Goal: Task Accomplishment & Management: Use online tool/utility

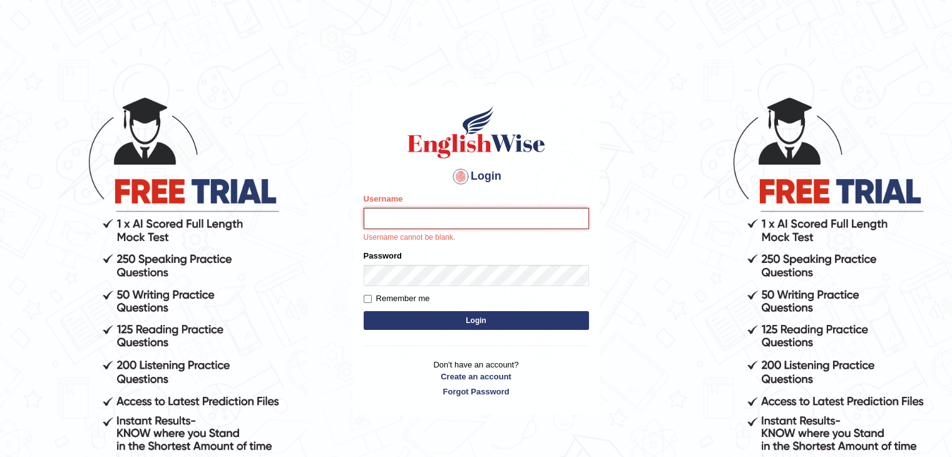
click at [411, 218] on input "Username" at bounding box center [476, 218] width 225 height 21
type input "emmanuel_parramatta"
click at [364, 311] on button "Login" at bounding box center [476, 320] width 225 height 19
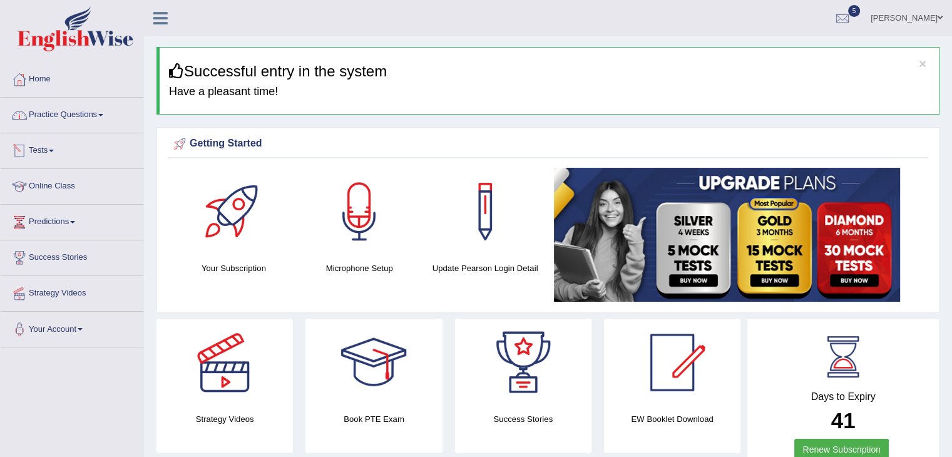
click at [56, 153] on link "Tests" at bounding box center [72, 148] width 143 height 31
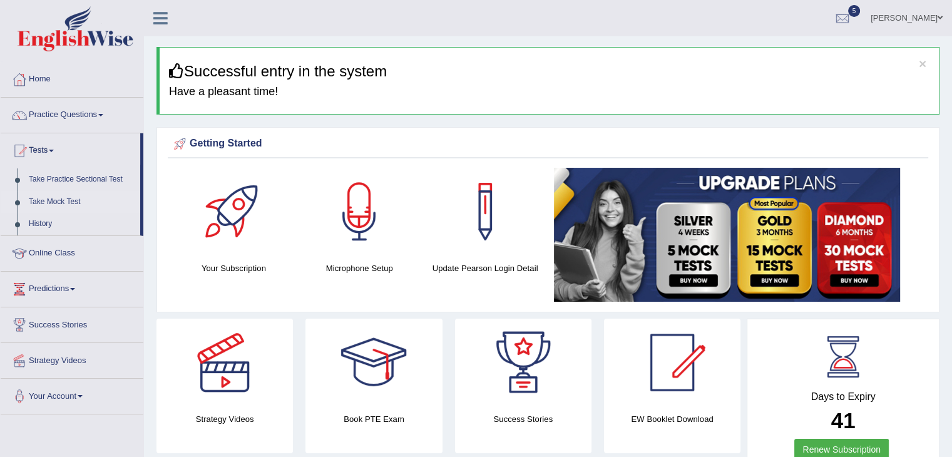
click at [64, 202] on link "Take Mock Test" at bounding box center [81, 202] width 117 height 23
